Goal: Obtain resource: Obtain resource

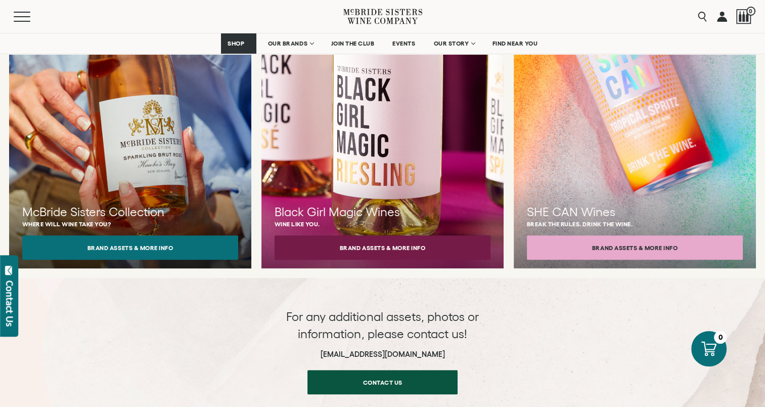
click at [210, 149] on div at bounding box center [130, 87] width 267 height 400
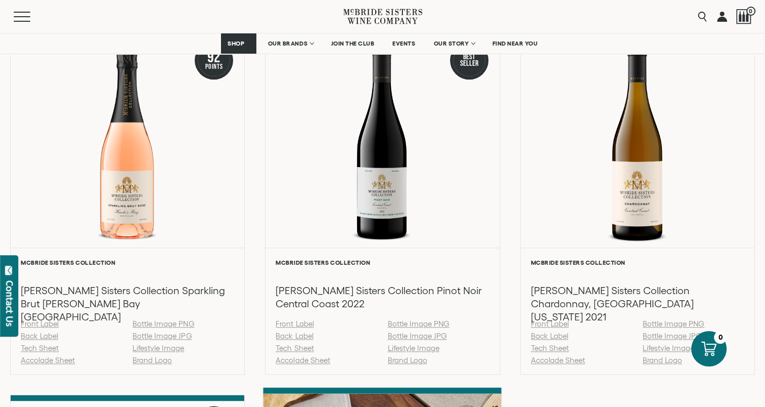
scroll to position [1062, 0]
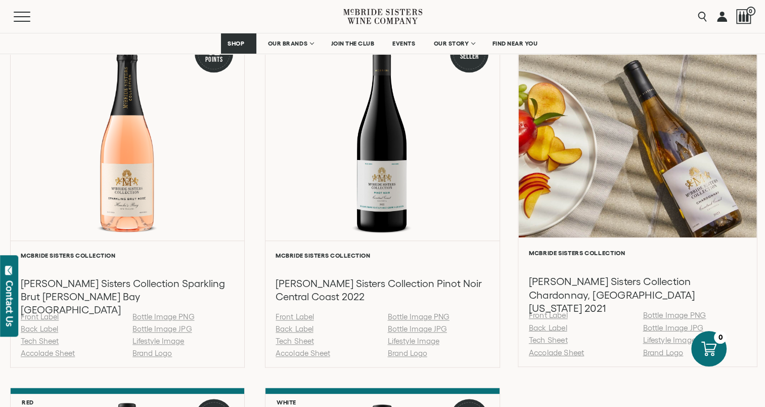
click at [549, 359] on ul "Front Label Back Label Tech Sheet Accolade Sheet Bottle Image PNG Bottle Image …" at bounding box center [638, 336] width 228 height 50
click at [559, 352] on link "Accolade Sheet" at bounding box center [556, 352] width 55 height 9
